Goal: Task Accomplishment & Management: Complete application form

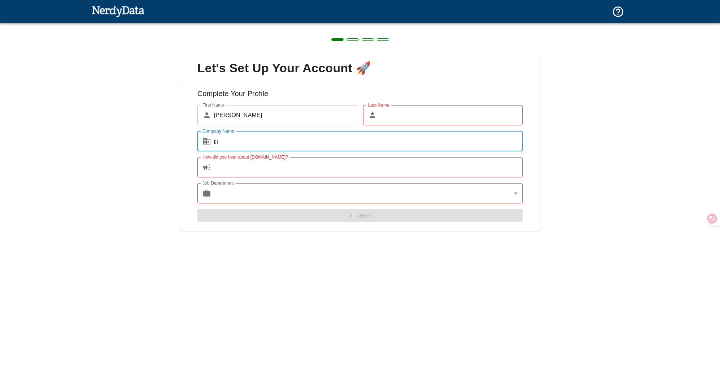
type input "jjj"
click at [230, 169] on input "How did you hear about [DOMAIN_NAME]?" at bounding box center [368, 167] width 309 height 20
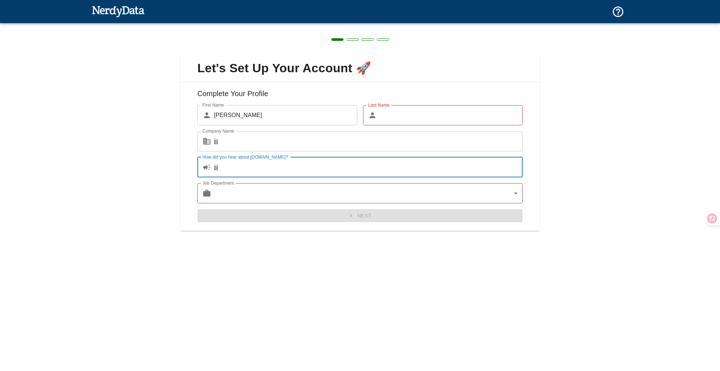
type input "jjj"
click at [251, 25] on body "Technologies Domains Pricing Products Create a Report Create a list of websites…" at bounding box center [360, 12] width 720 height 25
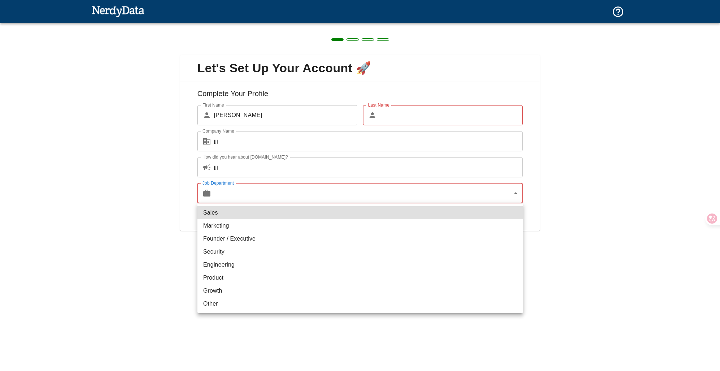
click at [252, 218] on li "Sales" at bounding box center [359, 212] width 325 height 13
type input "sales"
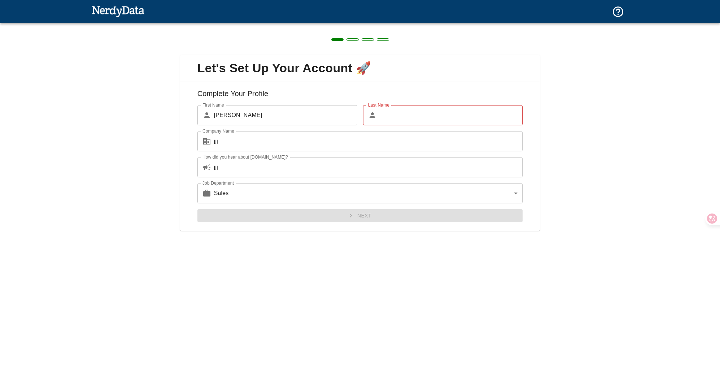
click at [252, 218] on div "Next" at bounding box center [357, 212] width 331 height 19
click at [391, 117] on input "Last Name" at bounding box center [451, 115] width 143 height 20
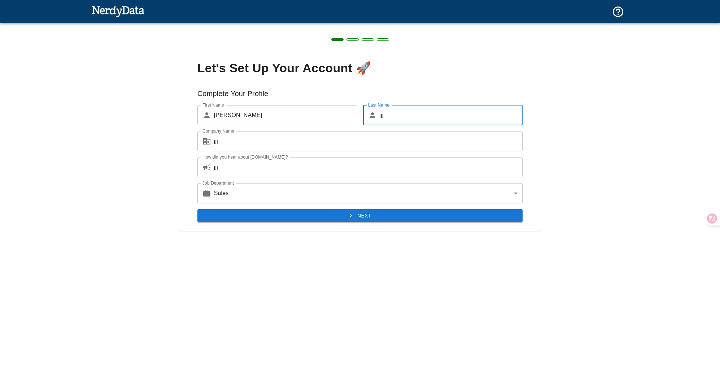
type input "jjj"
click at [353, 214] on icon "submit" at bounding box center [350, 215] width 7 height 7
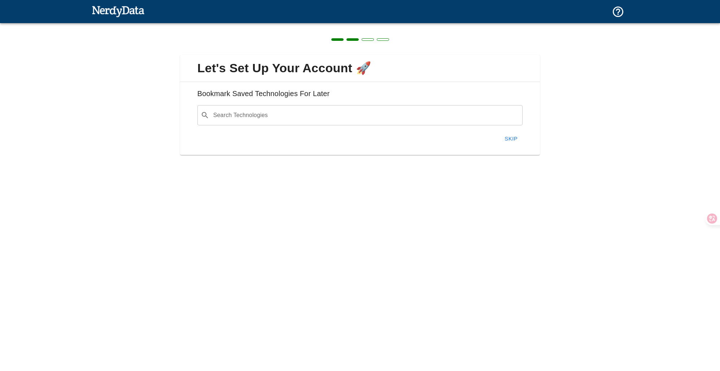
click at [293, 121] on input "Search Technologies" at bounding box center [365, 115] width 307 height 14
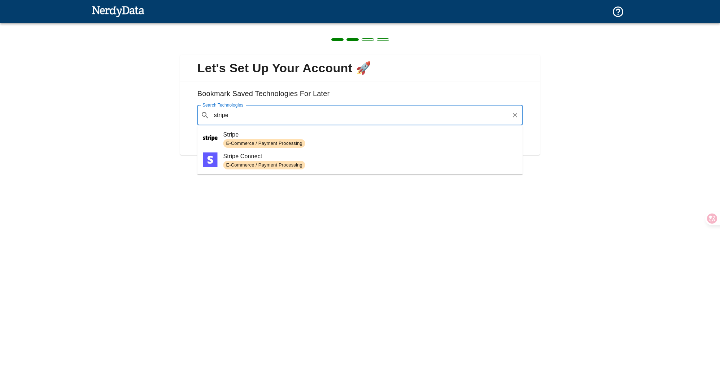
click at [262, 131] on span "Stripe" at bounding box center [370, 134] width 294 height 9
type input "stripe"
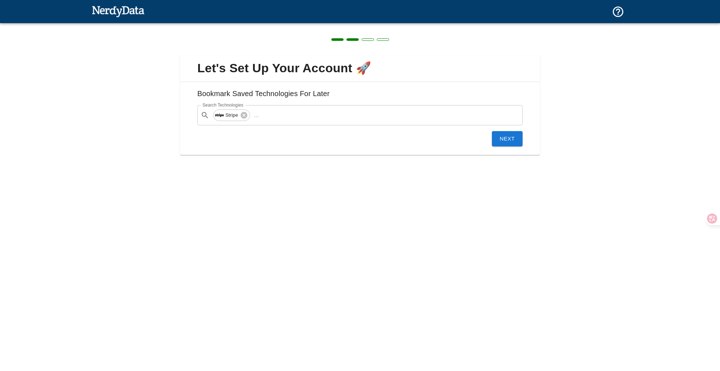
click at [499, 136] on button "Next" at bounding box center [507, 138] width 31 height 15
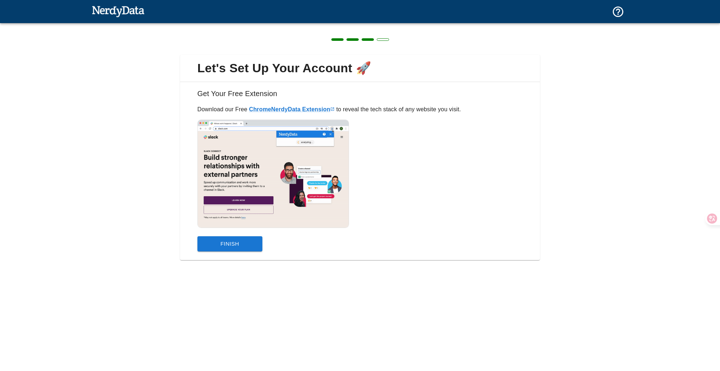
click at [236, 242] on button "Finish" at bounding box center [229, 243] width 65 height 15
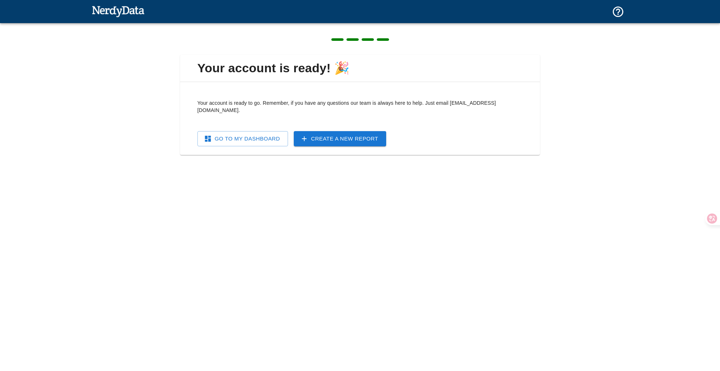
click at [254, 134] on link "Go To My Dashboard" at bounding box center [242, 138] width 91 height 15
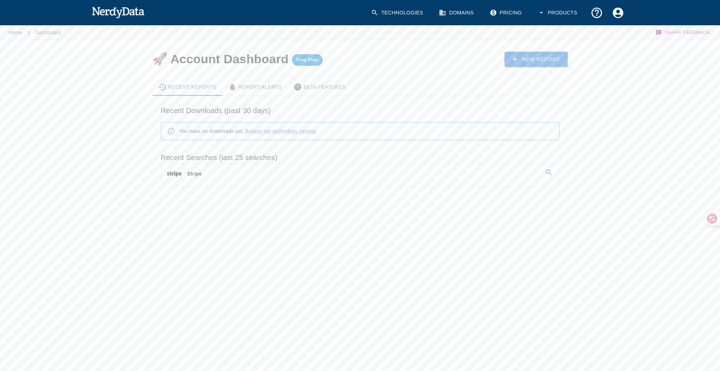
click at [264, 92] on Alerts-tab "Report Alerts" at bounding box center [254, 86] width 65 height 17
click at [312, 91] on div "Beta Features" at bounding box center [319, 87] width 53 height 9
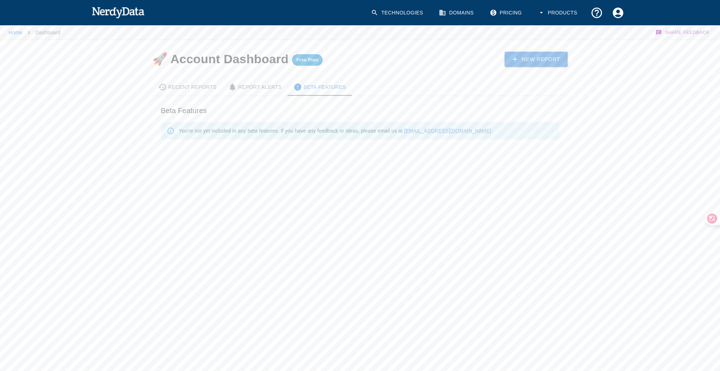
click at [303, 59] on span "Free Plan" at bounding box center [307, 60] width 31 height 6
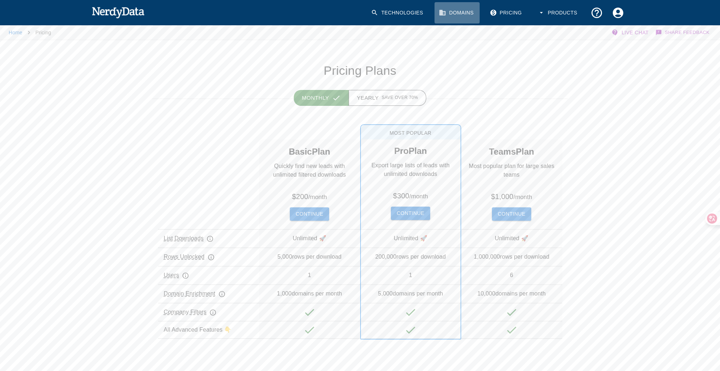
click at [455, 10] on link "Domains" at bounding box center [456, 12] width 45 height 21
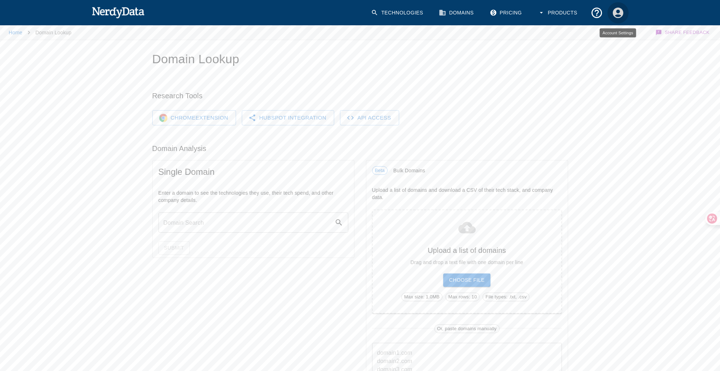
click at [615, 14] on icon "Account Settings" at bounding box center [617, 12] width 10 height 10
click at [599, 33] on span "Dashboard" at bounding box center [608, 31] width 29 height 9
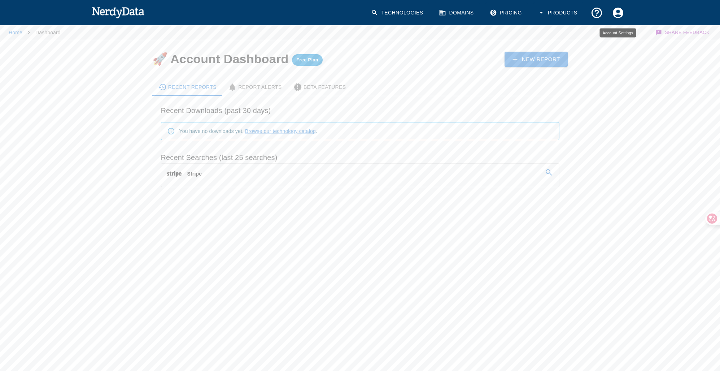
click at [621, 15] on icon "Account Settings" at bounding box center [617, 12] width 10 height 10
click at [603, 42] on span "Settings" at bounding box center [608, 44] width 29 height 9
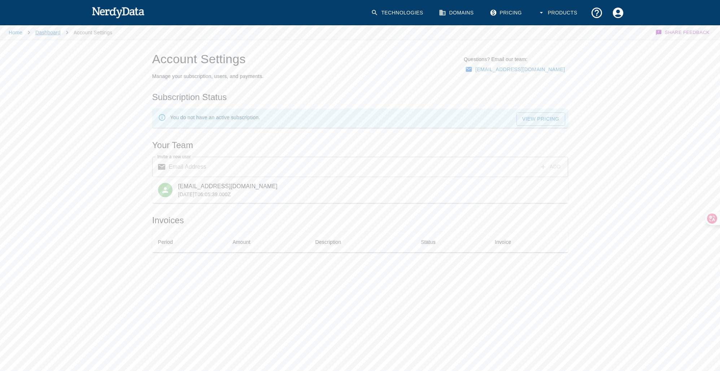
click at [46, 30] on link "Dashboard" at bounding box center [47, 33] width 25 height 6
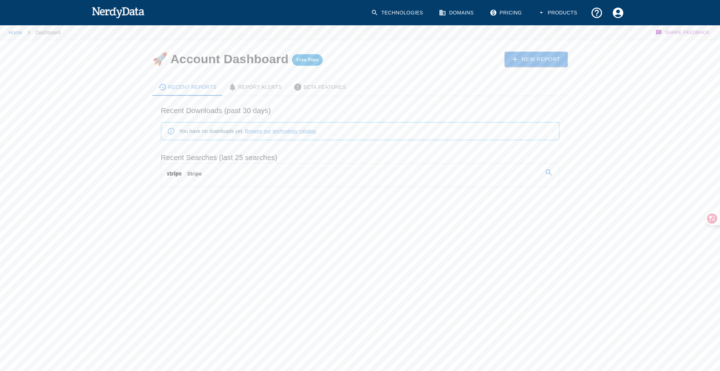
click at [235, 172] on link "Stripe" at bounding box center [360, 173] width 398 height 20
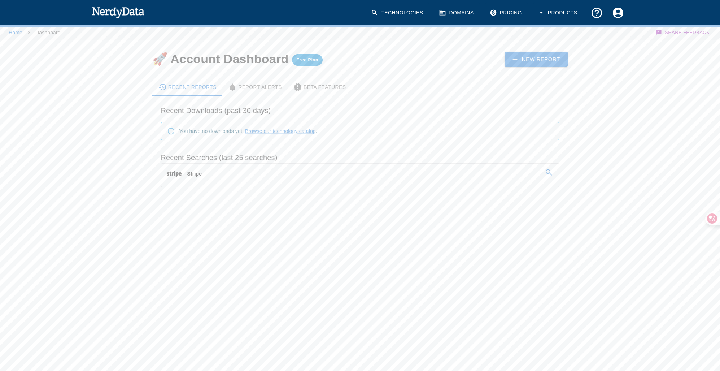
click at [370, 173] on link "Stripe" at bounding box center [360, 173] width 398 height 20
click at [552, 173] on icon at bounding box center [548, 172] width 9 height 9
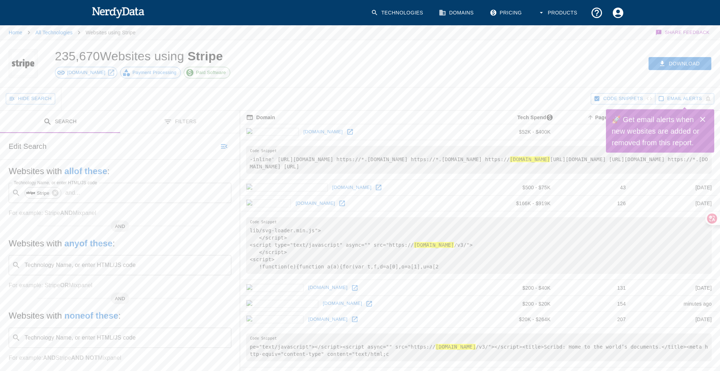
click at [702, 121] on icon "Close" at bounding box center [702, 119] width 9 height 9
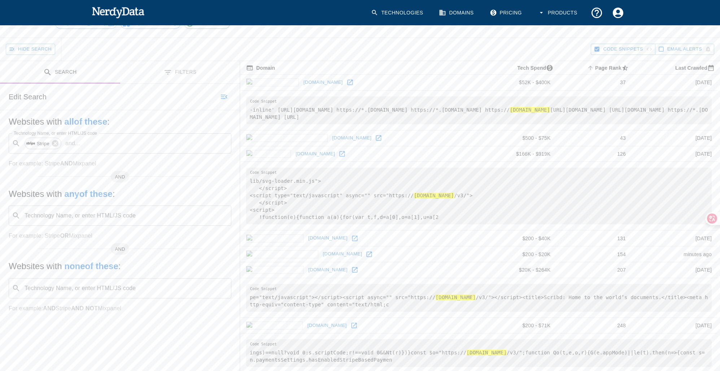
scroll to position [51, 0]
click at [340, 152] on icon at bounding box center [342, 152] width 5 height 5
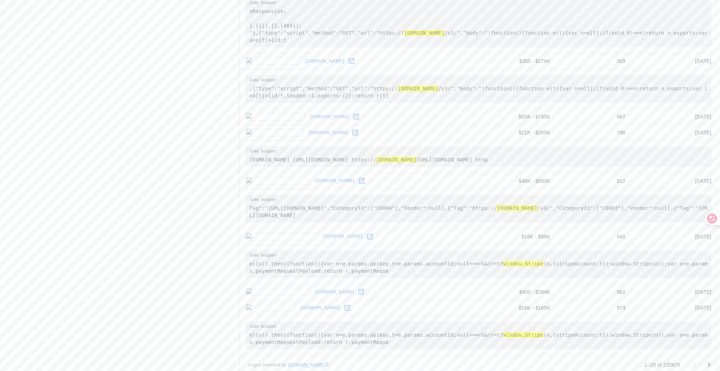
scroll to position [929, 0]
